Goal: Transaction & Acquisition: Purchase product/service

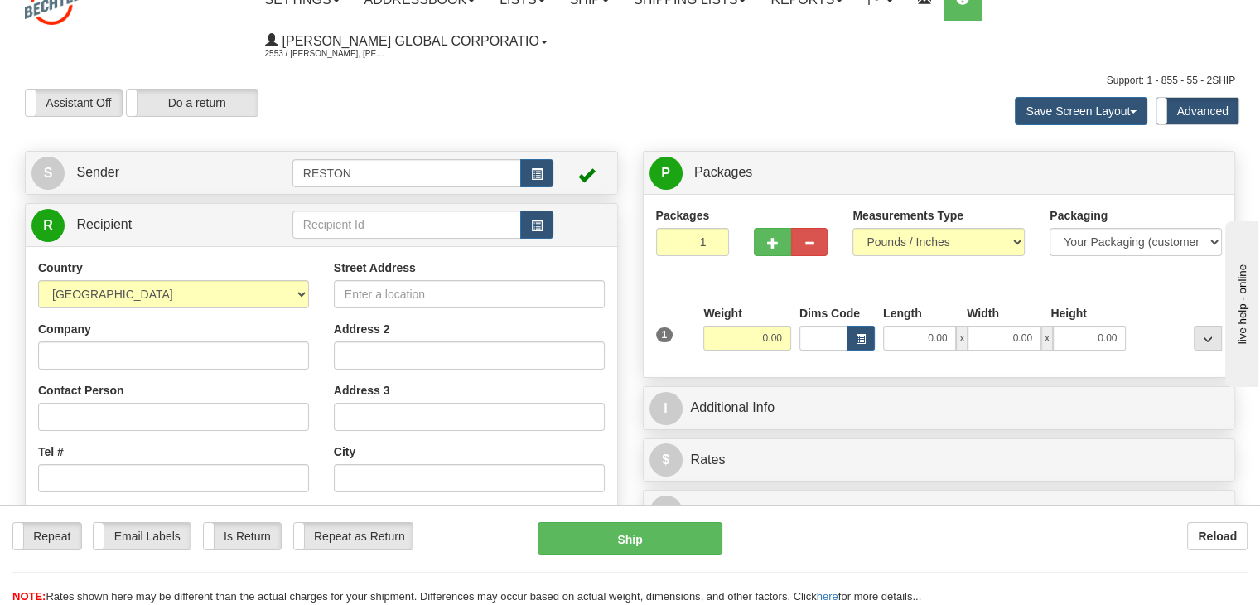
scroll to position [83, 0]
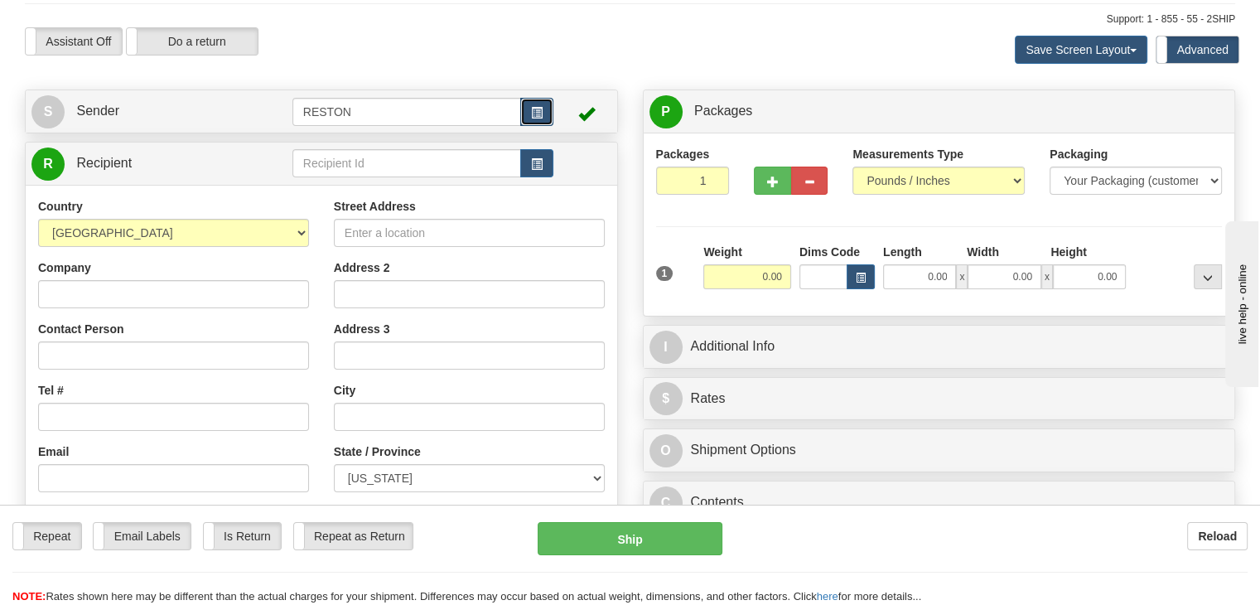
click at [537, 113] on span "button" at bounding box center [537, 113] width 12 height 11
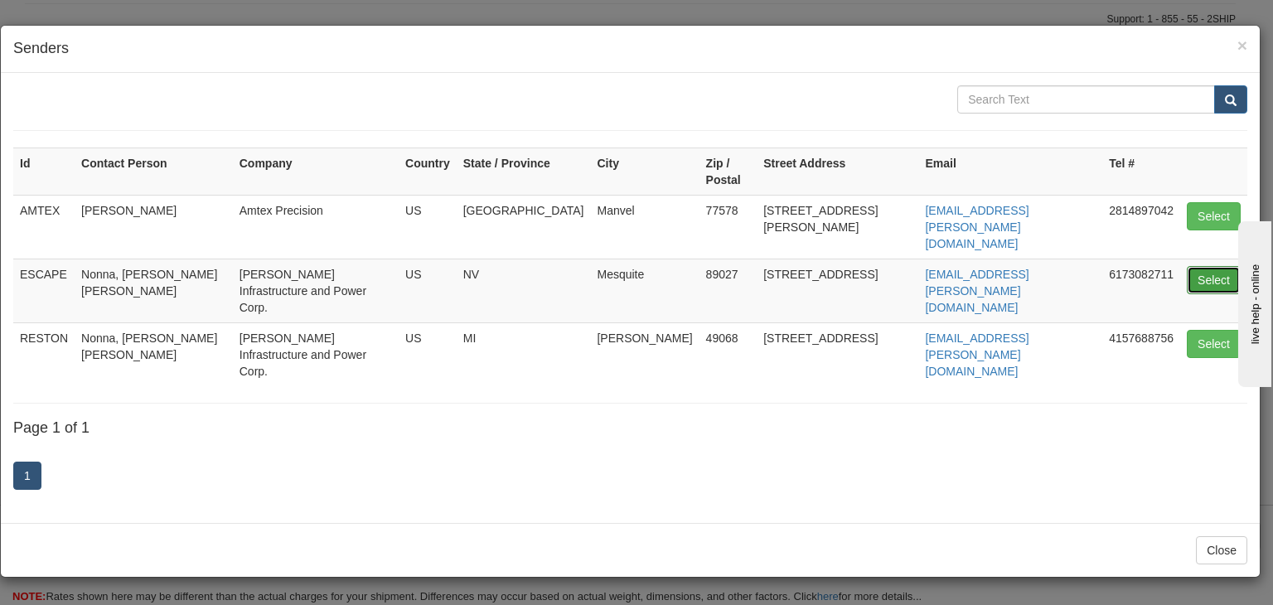
click at [1204, 266] on button "Select" at bounding box center [1214, 280] width 54 height 28
type input "ESCAPE"
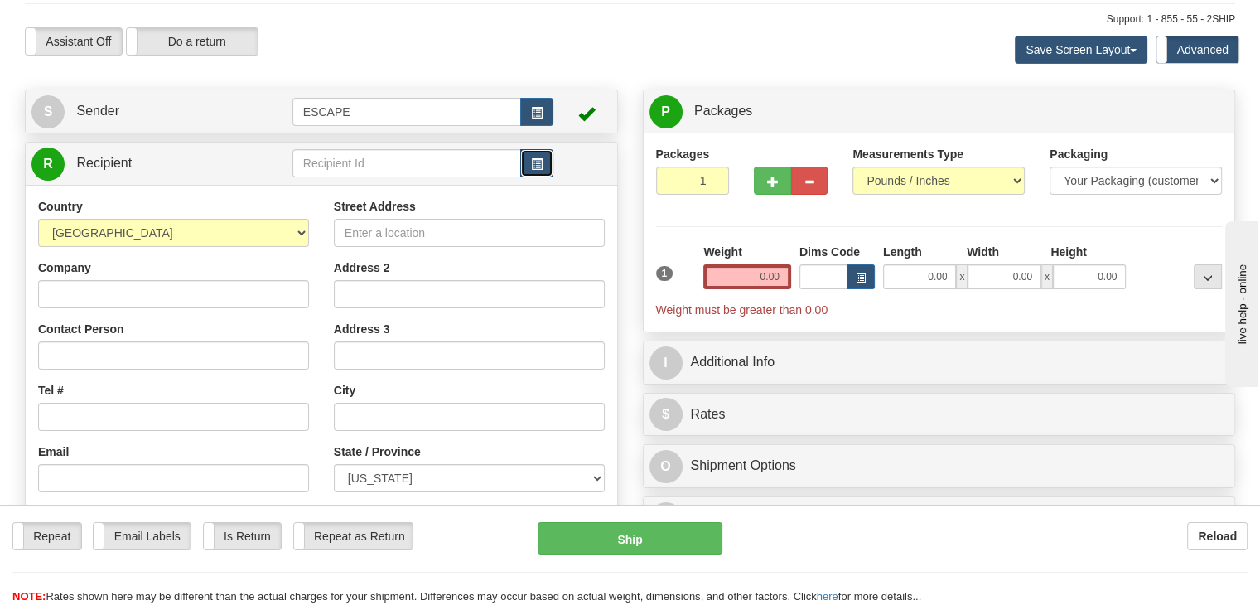
click at [540, 157] on button "button" at bounding box center [536, 163] width 33 height 28
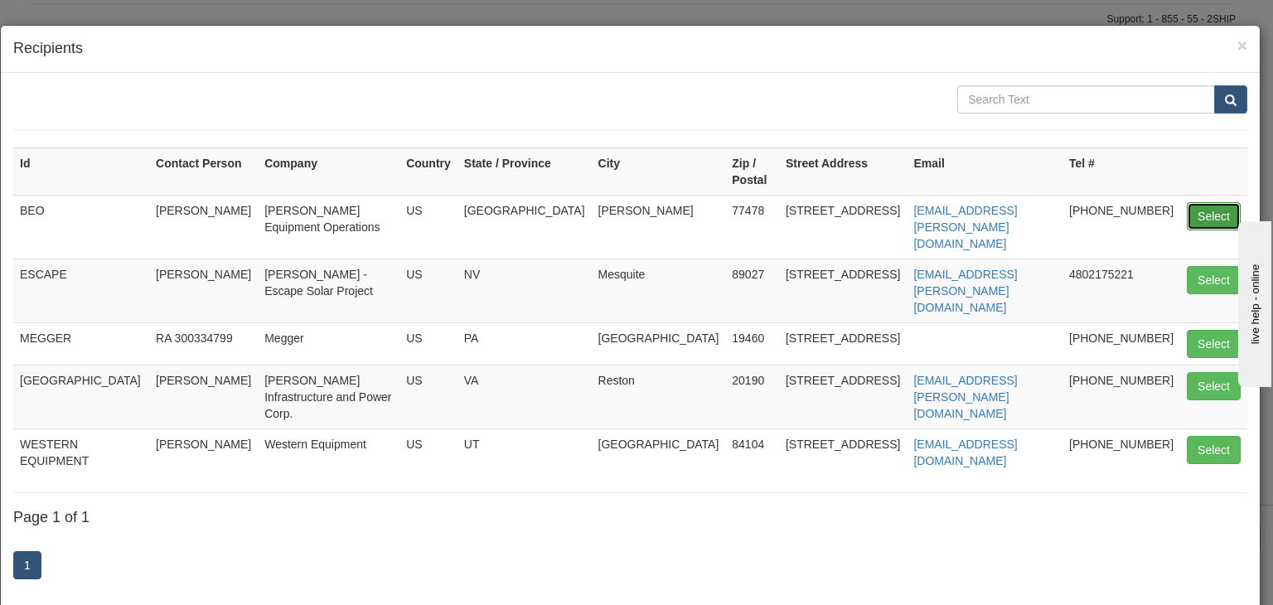
click at [1192, 210] on button "Select" at bounding box center [1214, 216] width 54 height 28
type input "BEO"
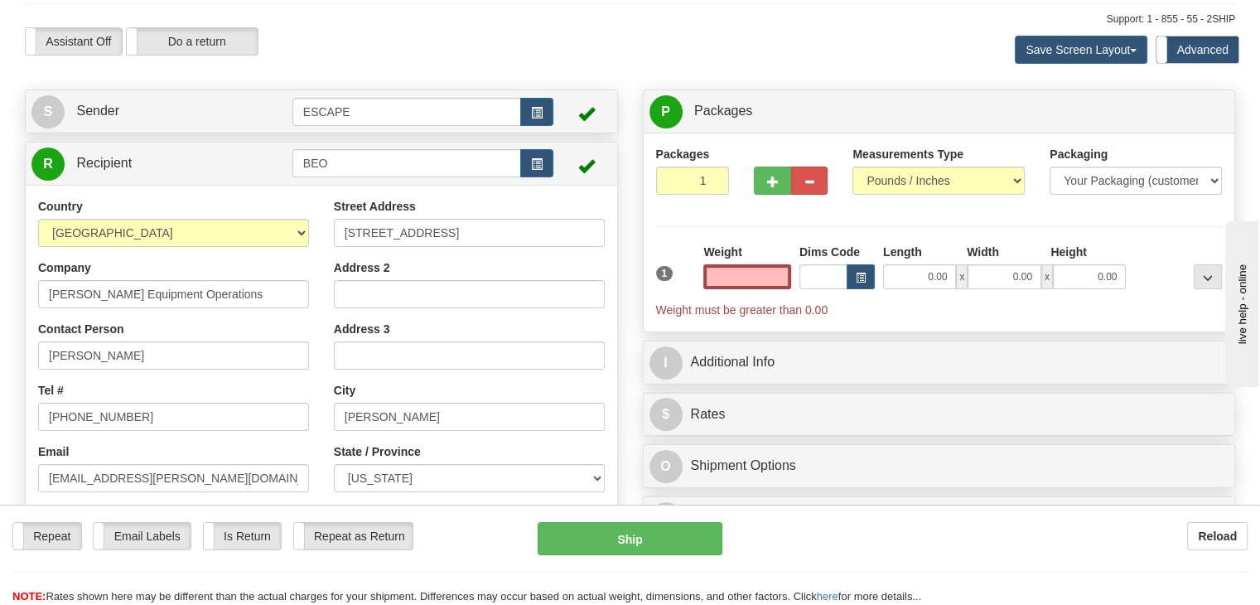
type input "0.00"
click at [777, 232] on div "Packages 1 1 Measurements Type" at bounding box center [939, 232] width 567 height 173
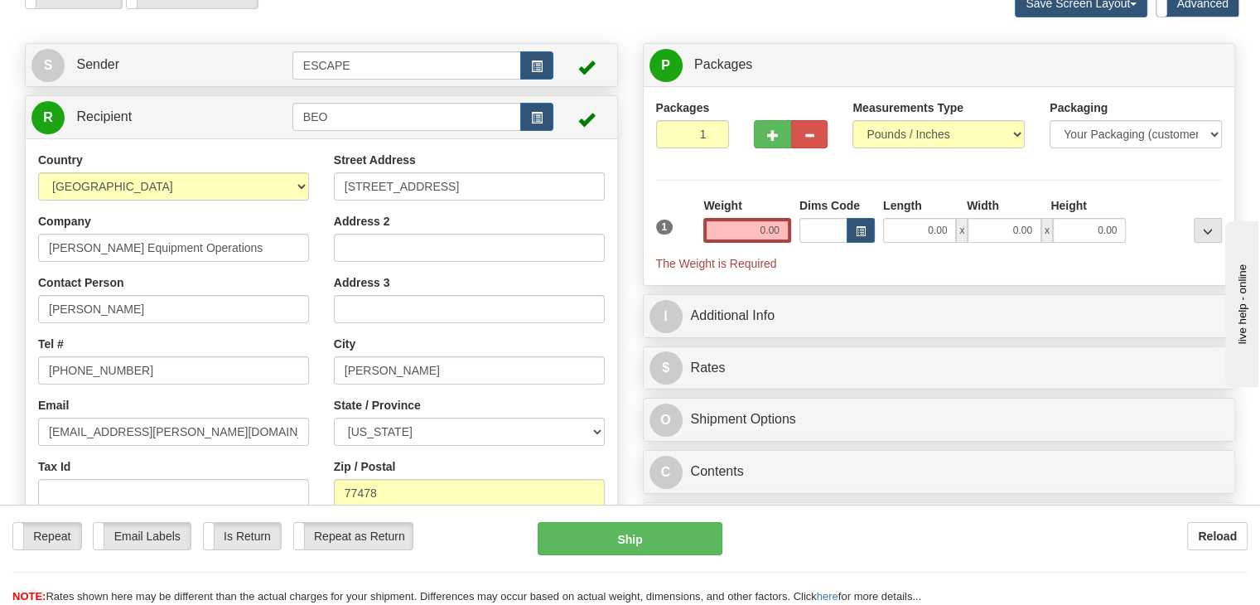
scroll to position [166, 0]
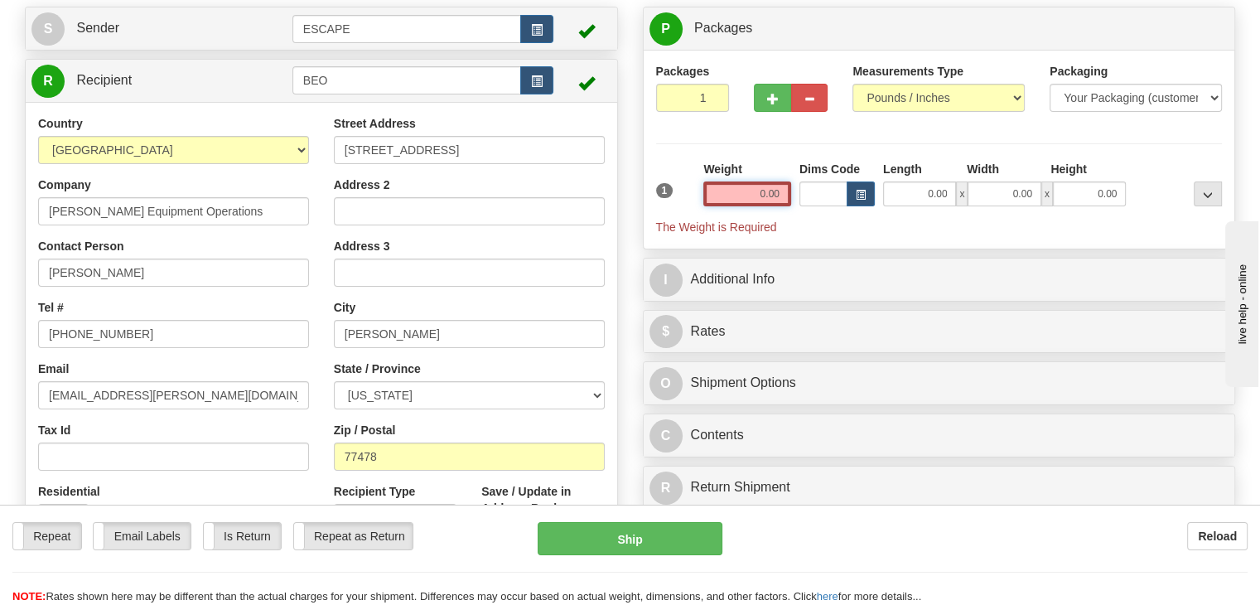
drag, startPoint x: 762, startPoint y: 196, endPoint x: 787, endPoint y: 196, distance: 25.7
click at [787, 196] on input "0.00" at bounding box center [748, 193] width 88 height 25
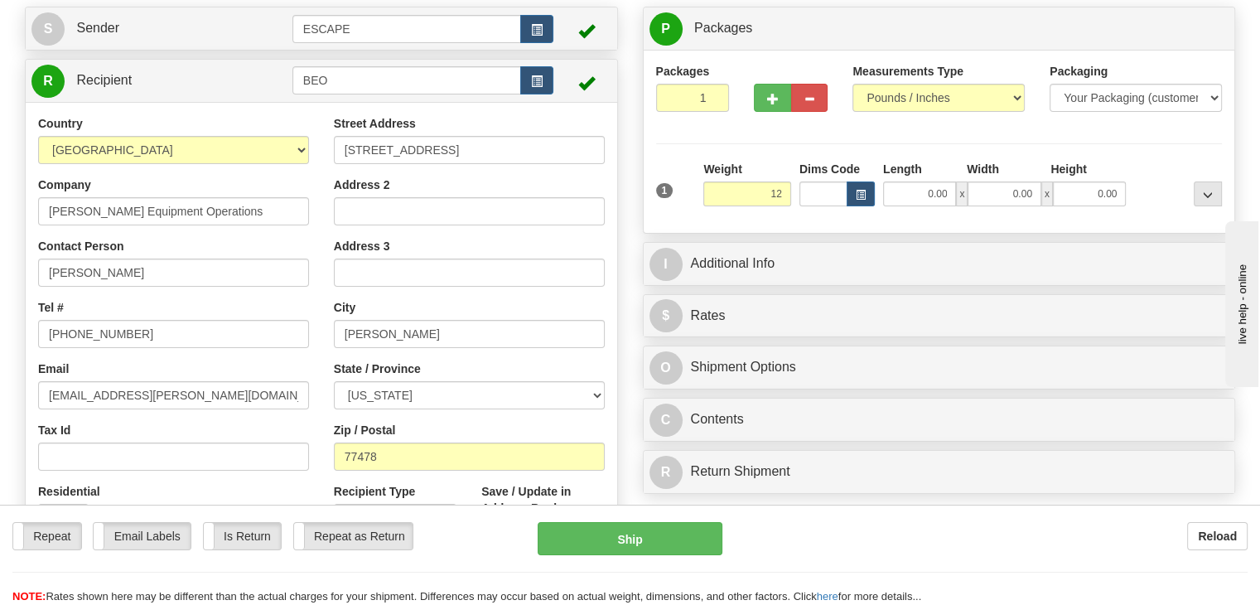
type input "12.00"
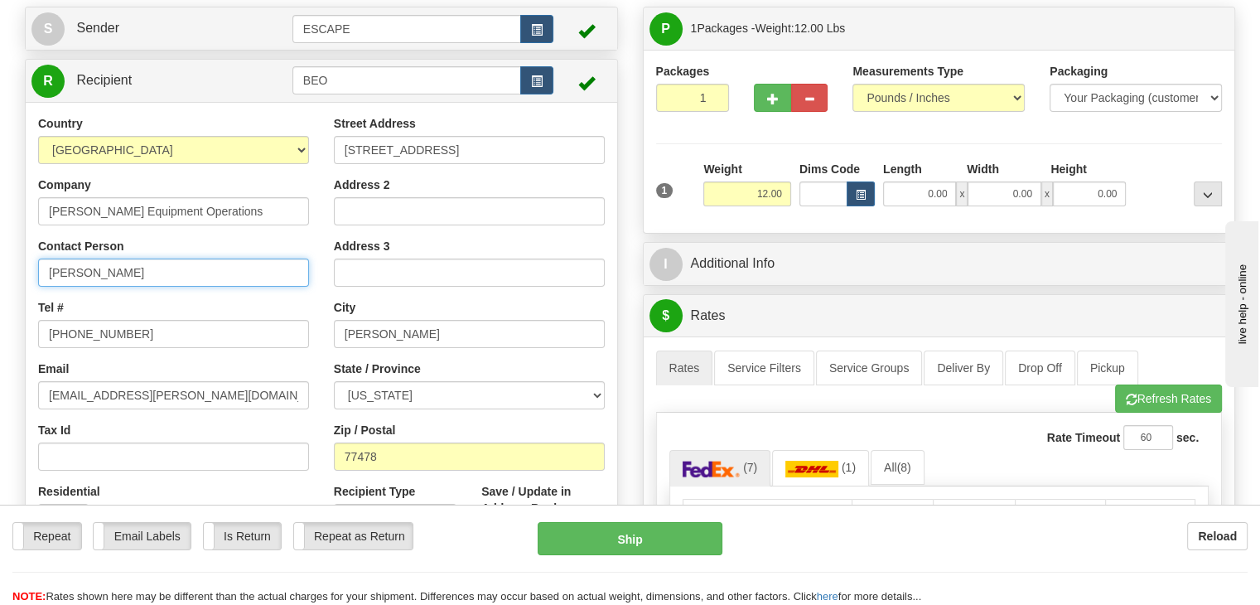
drag, startPoint x: 137, startPoint y: 274, endPoint x: 0, endPoint y: 273, distance: 136.7
click at [0, 273] on div "Toggle navigation Settings Shipping Preferences Fields Preferences New" at bounding box center [630, 529] width 1260 height 1391
paste input "[PERSON_NAME]"
type input "[PERSON_NAME]"
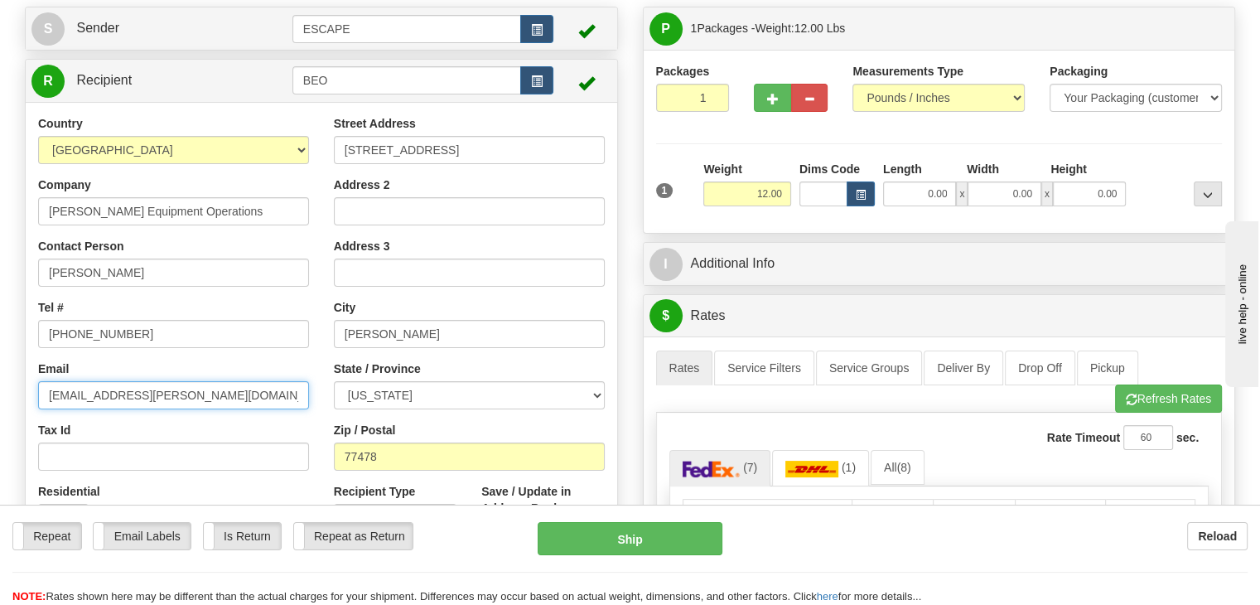
drag, startPoint x: 191, startPoint y: 405, endPoint x: 0, endPoint y: 395, distance: 190.9
click at [0, 395] on div "Toggle navigation Settings Shipping Preferences Fields Preferences New" at bounding box center [630, 529] width 1260 height 1391
paste input "blawson@B"
type input "[EMAIL_ADDRESS][PERSON_NAME][DOMAIN_NAME]"
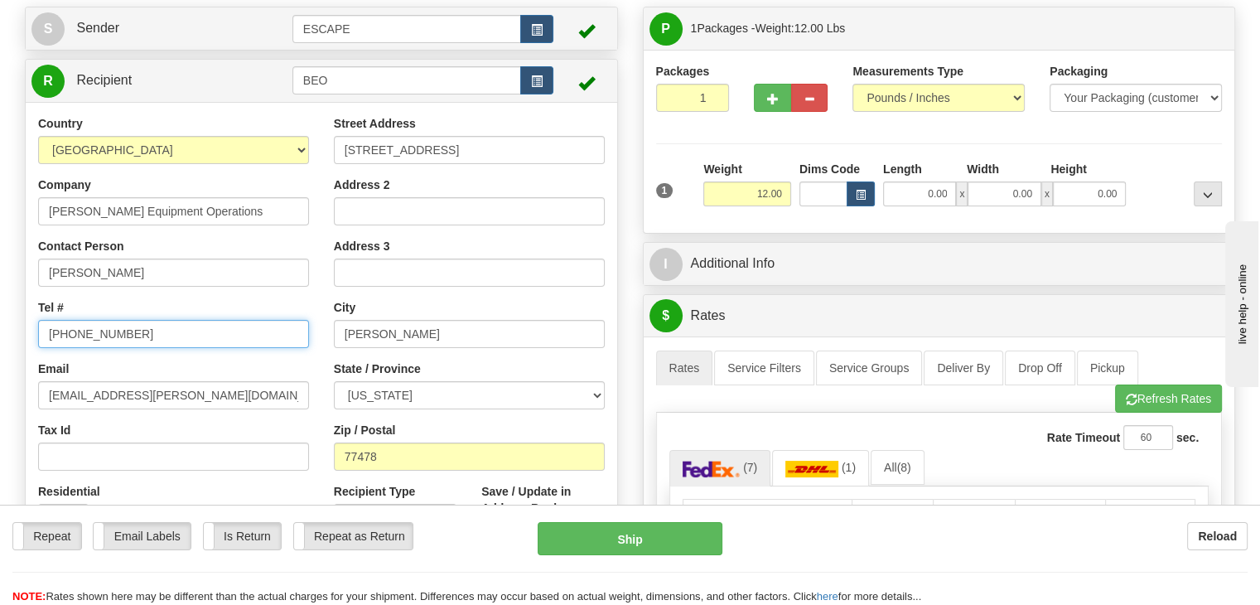
click at [214, 341] on input "[PHONE_NUMBER]" at bounding box center [173, 334] width 271 height 28
drag, startPoint x: 143, startPoint y: 334, endPoint x: 0, endPoint y: 319, distance: 144.1
click at [0, 319] on div "Toggle navigation Settings Shipping Preferences Fields Preferences New" at bounding box center [630, 529] width 1260 height 1391
paste input "1 2816374298"
click at [54, 333] on input "1 2816374298" at bounding box center [173, 334] width 271 height 28
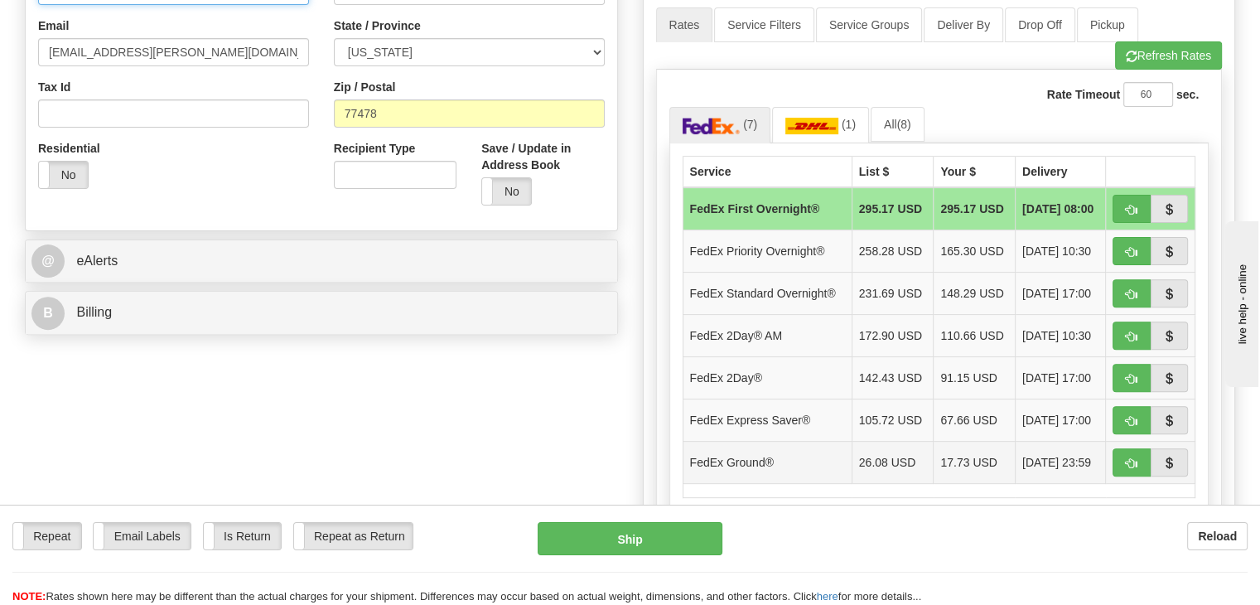
scroll to position [663, 0]
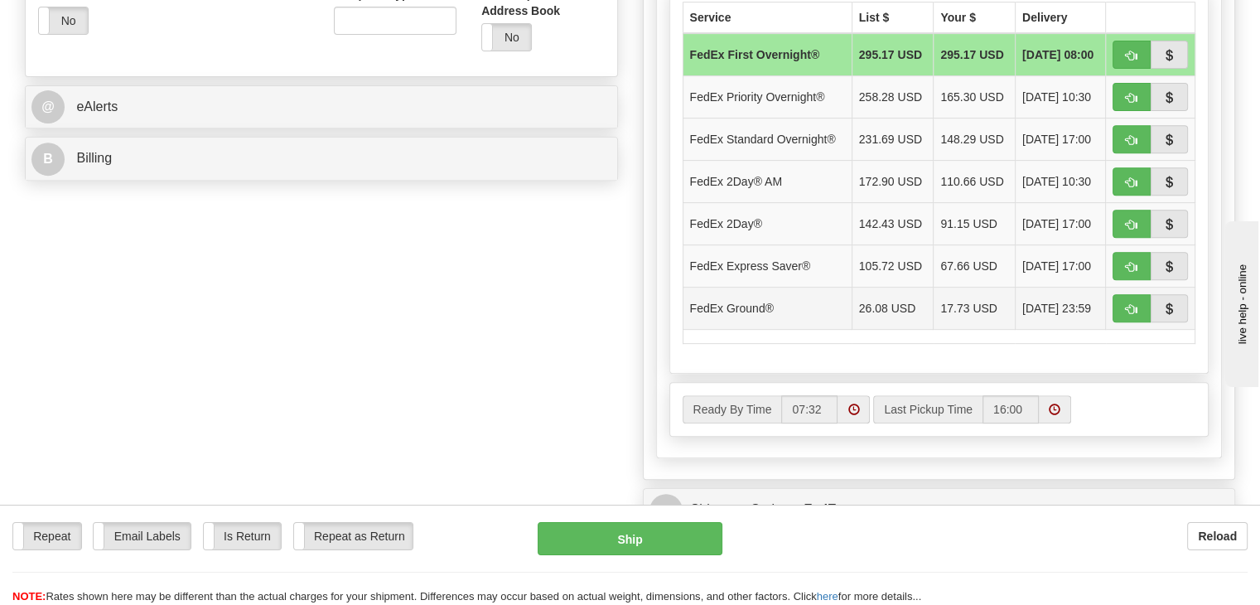
type input "[PHONE_NUMBER]"
click at [729, 301] on td "FedEx Ground®" at bounding box center [767, 308] width 169 height 42
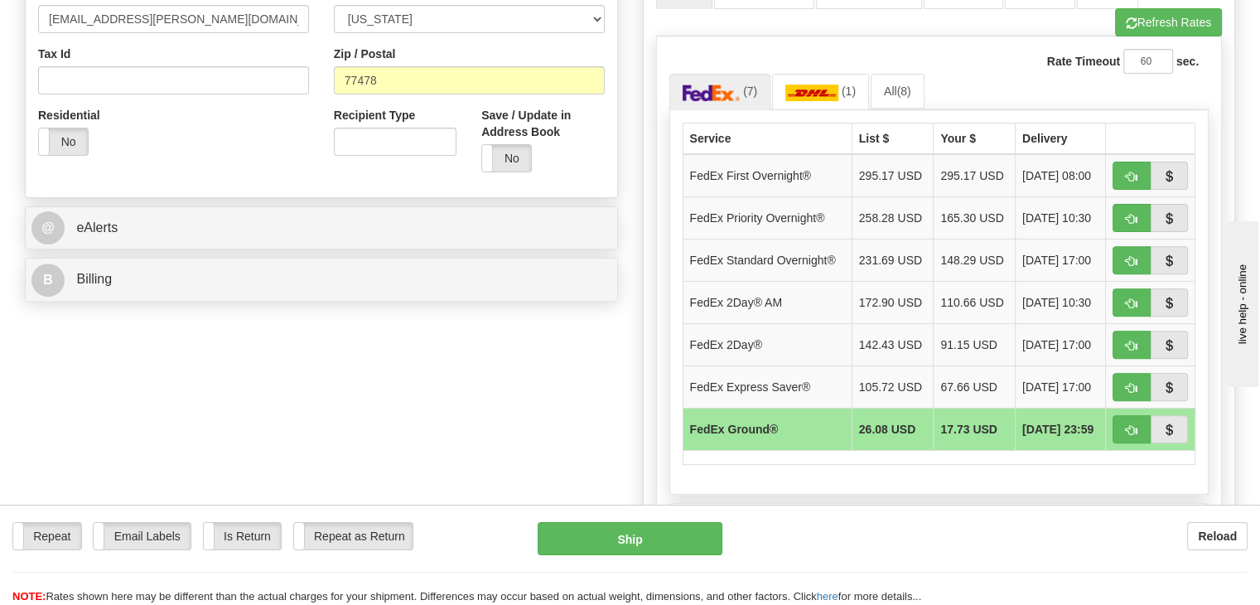
scroll to position [580, 0]
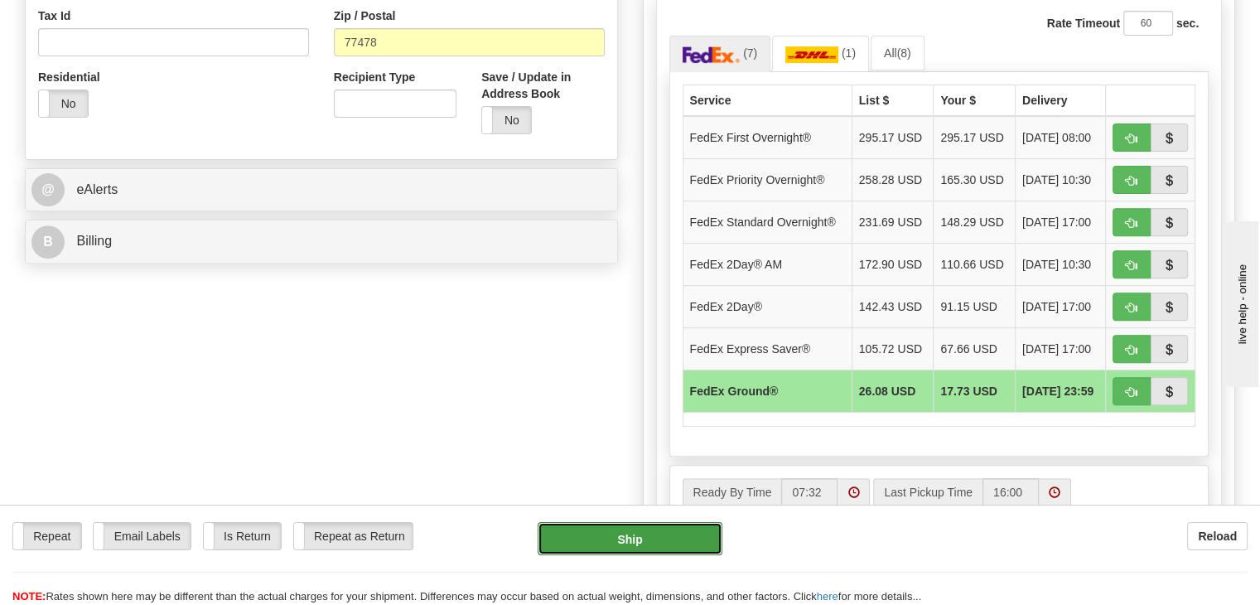
click at [616, 538] on button "Ship" at bounding box center [631, 538] width 186 height 33
type input "92"
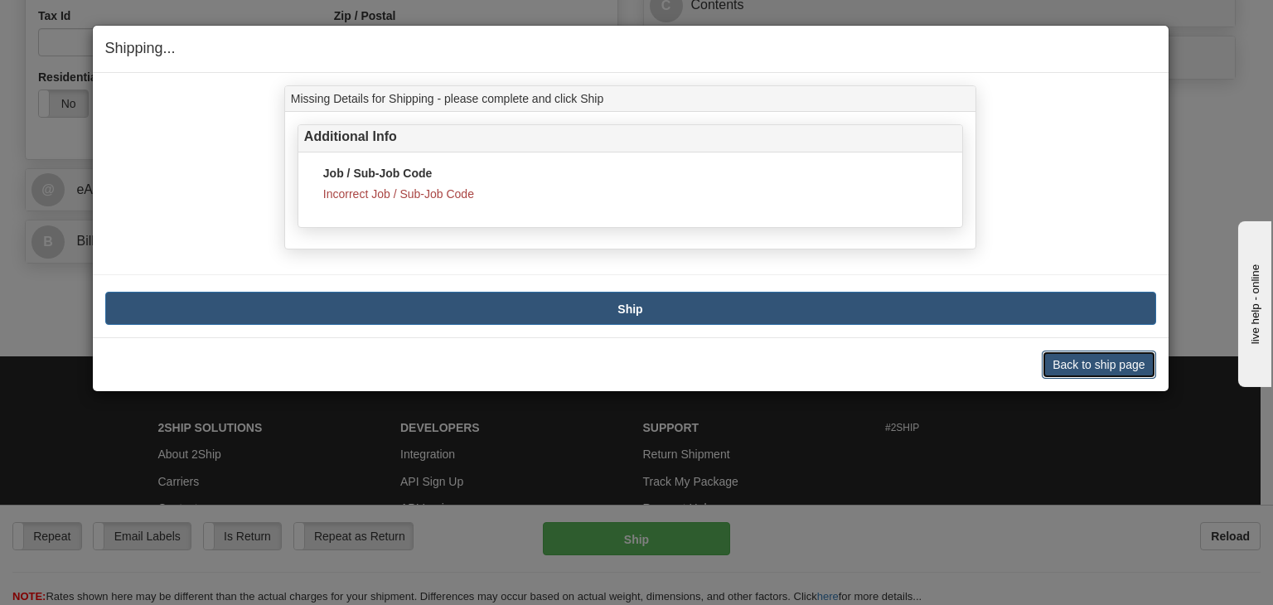
click at [1077, 356] on button "Back to ship page" at bounding box center [1099, 365] width 114 height 28
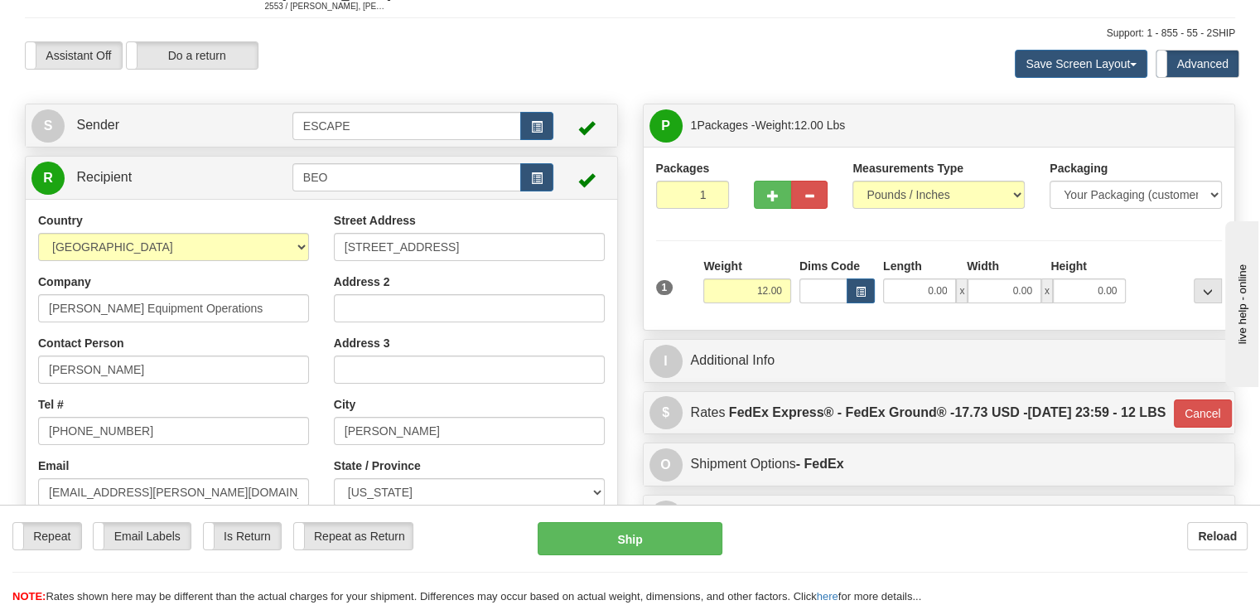
scroll to position [166, 0]
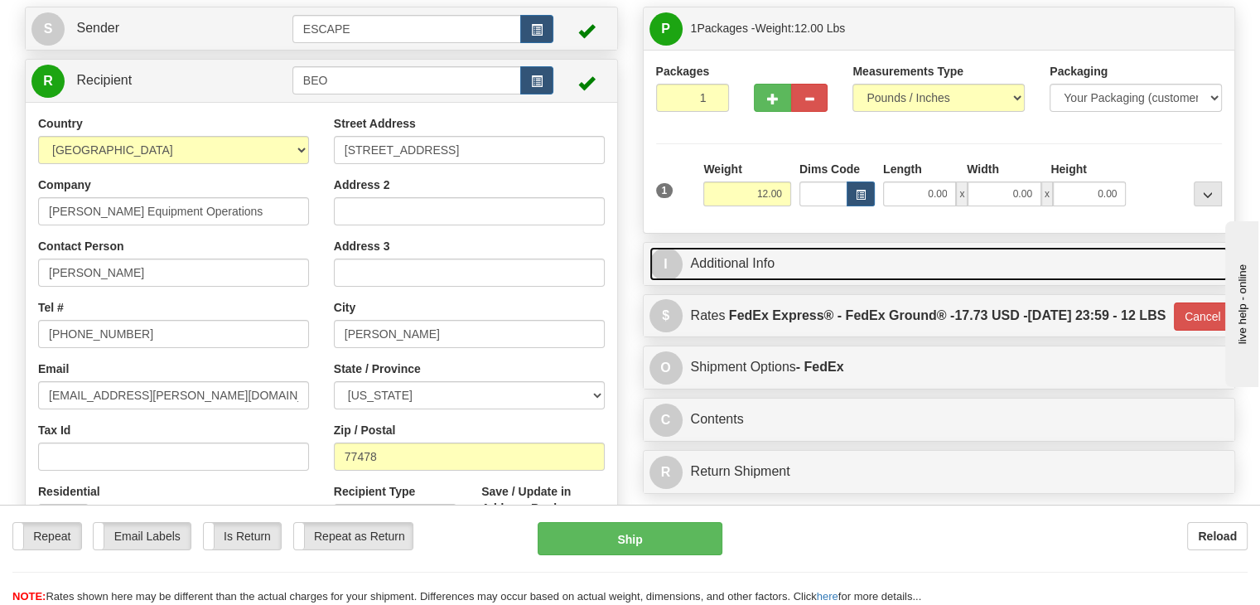
click at [722, 264] on link "I Additional Info" at bounding box center [940, 264] width 580 height 34
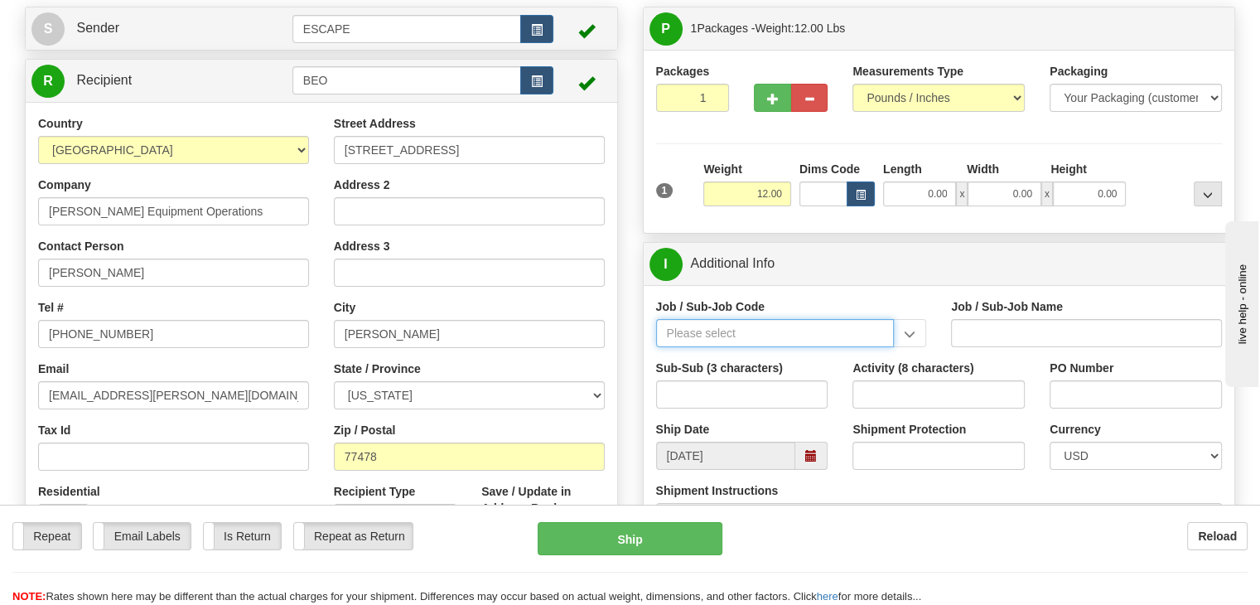
click at [741, 331] on input "Job / Sub-Job Code" at bounding box center [775, 333] width 239 height 28
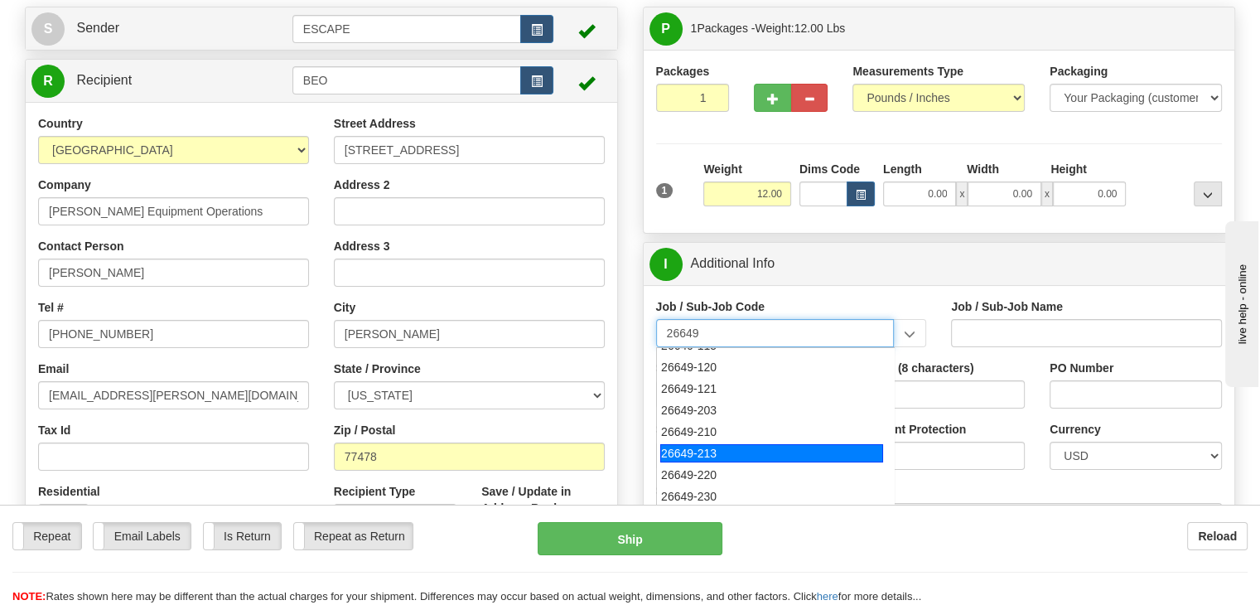
scroll to position [247, 0]
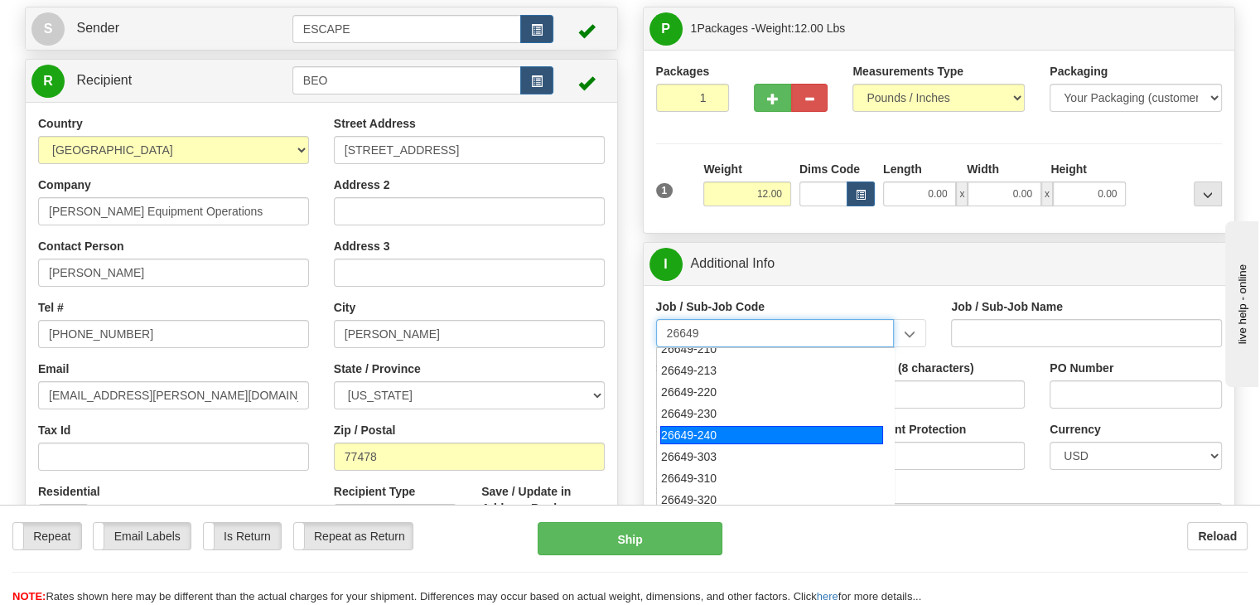
click at [706, 434] on div "26649-240" at bounding box center [771, 435] width 223 height 18
type input "26649-240"
type input "ESCAPE SOLAR PROJECT - MATERIALS"
type input "26649-240"
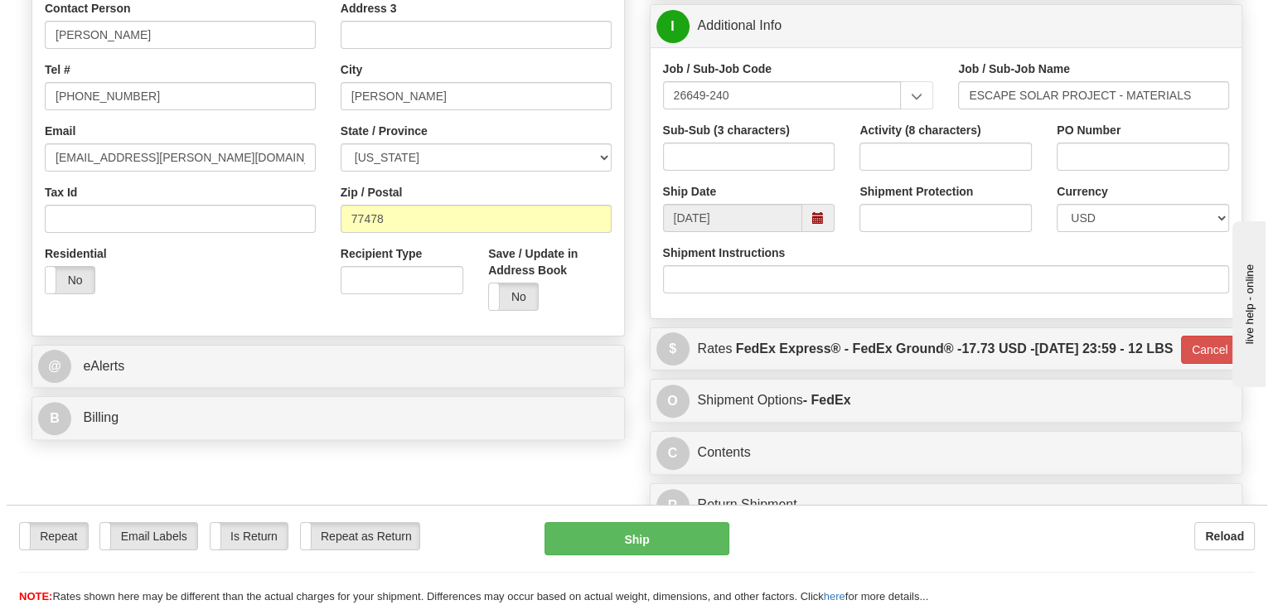
scroll to position [497, 0]
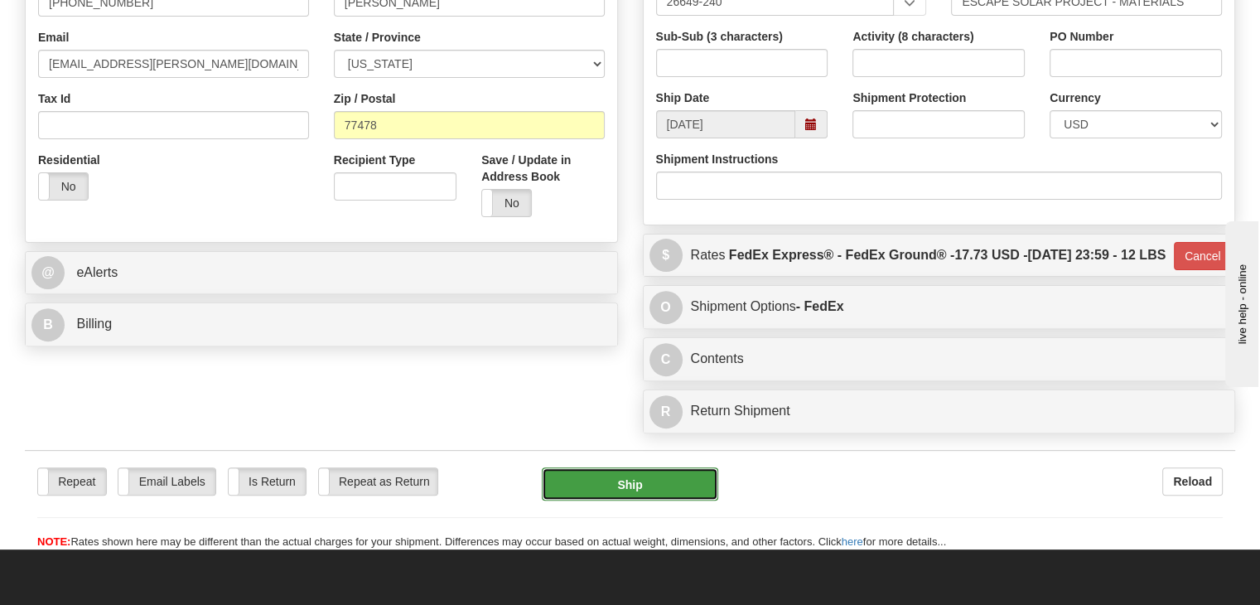
click at [631, 501] on button "Ship" at bounding box center [630, 483] width 177 height 33
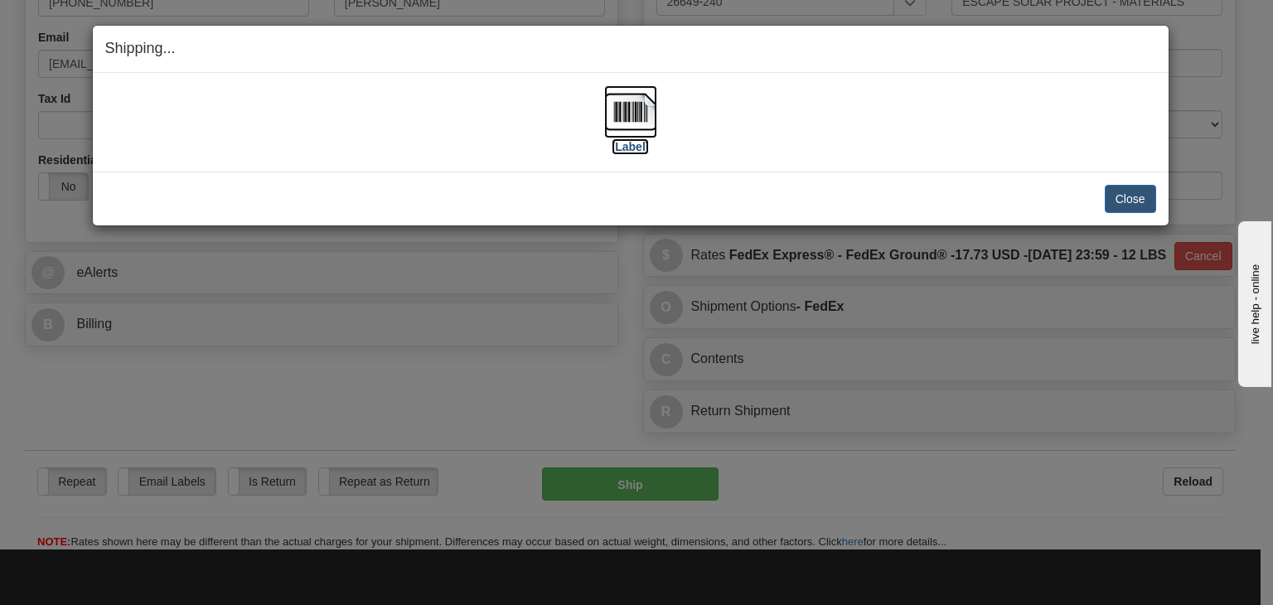
click at [618, 105] on img at bounding box center [630, 111] width 53 height 53
click at [1123, 189] on button "Close" at bounding box center [1130, 199] width 51 height 28
